Goal: Go to known website: Access a specific website the user already knows

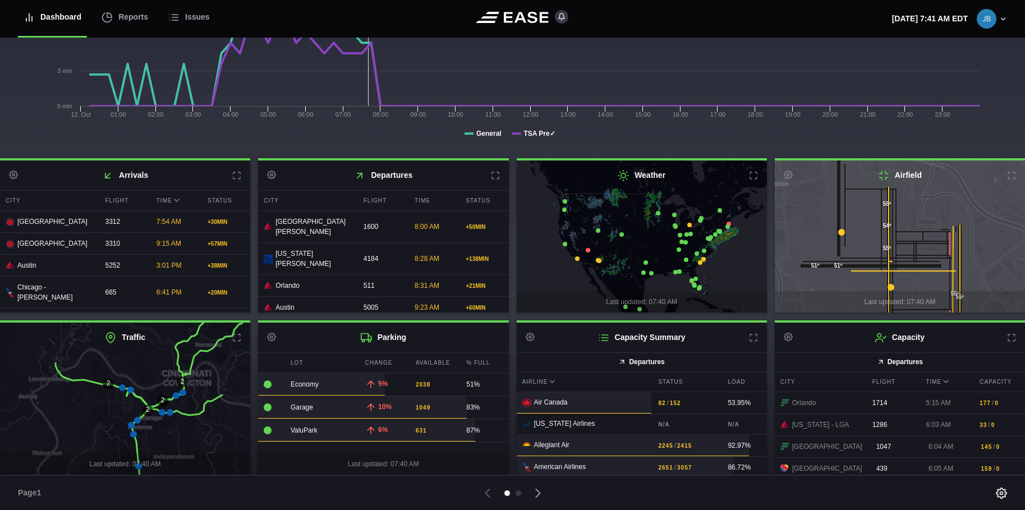
click at [181, 392] on icon at bounding box center [183, 392] width 7 height 7
